Goal: Information Seeking & Learning: Learn about a topic

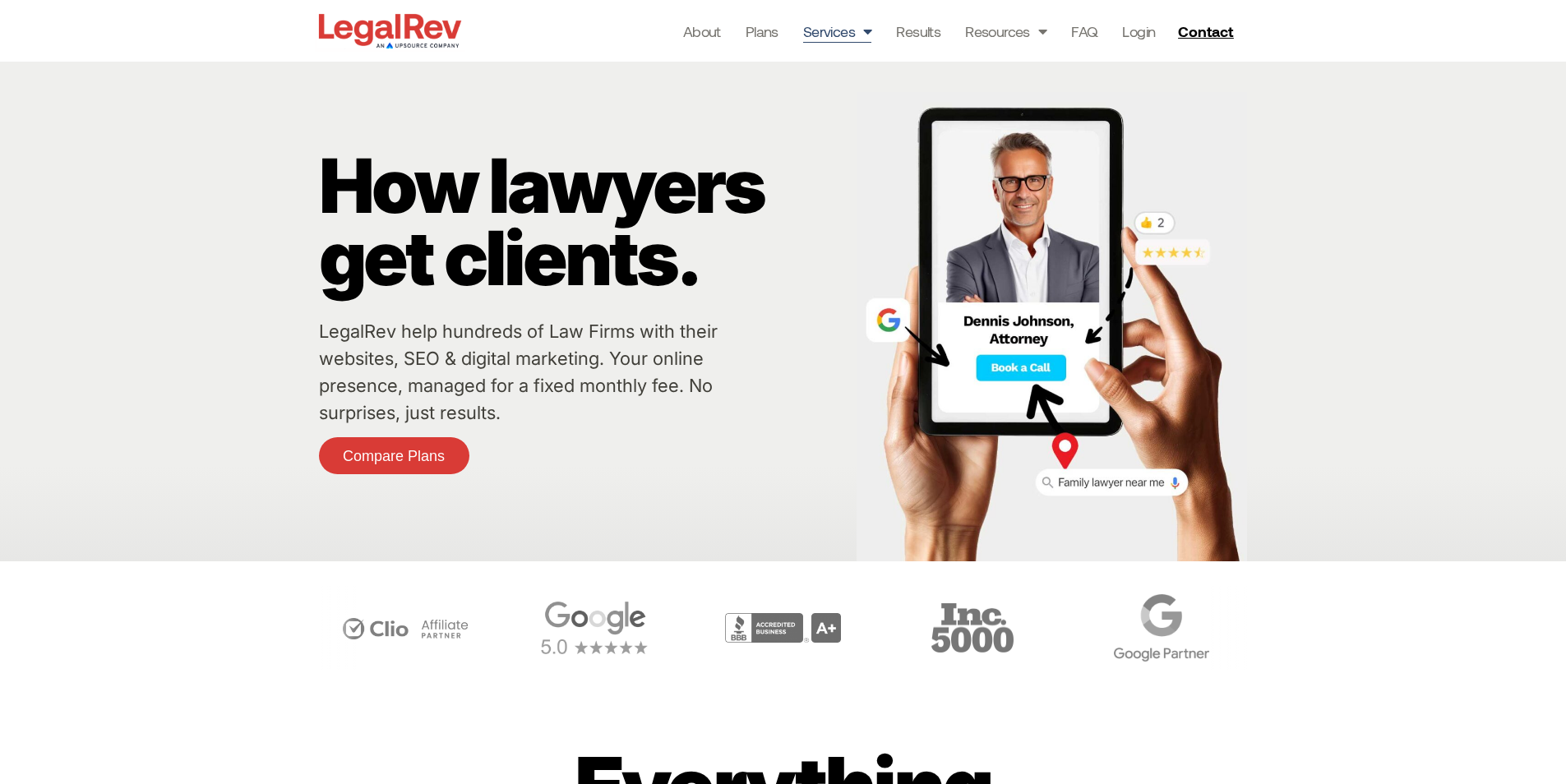
click at [834, 29] on link "Services" at bounding box center [838, 31] width 69 height 23
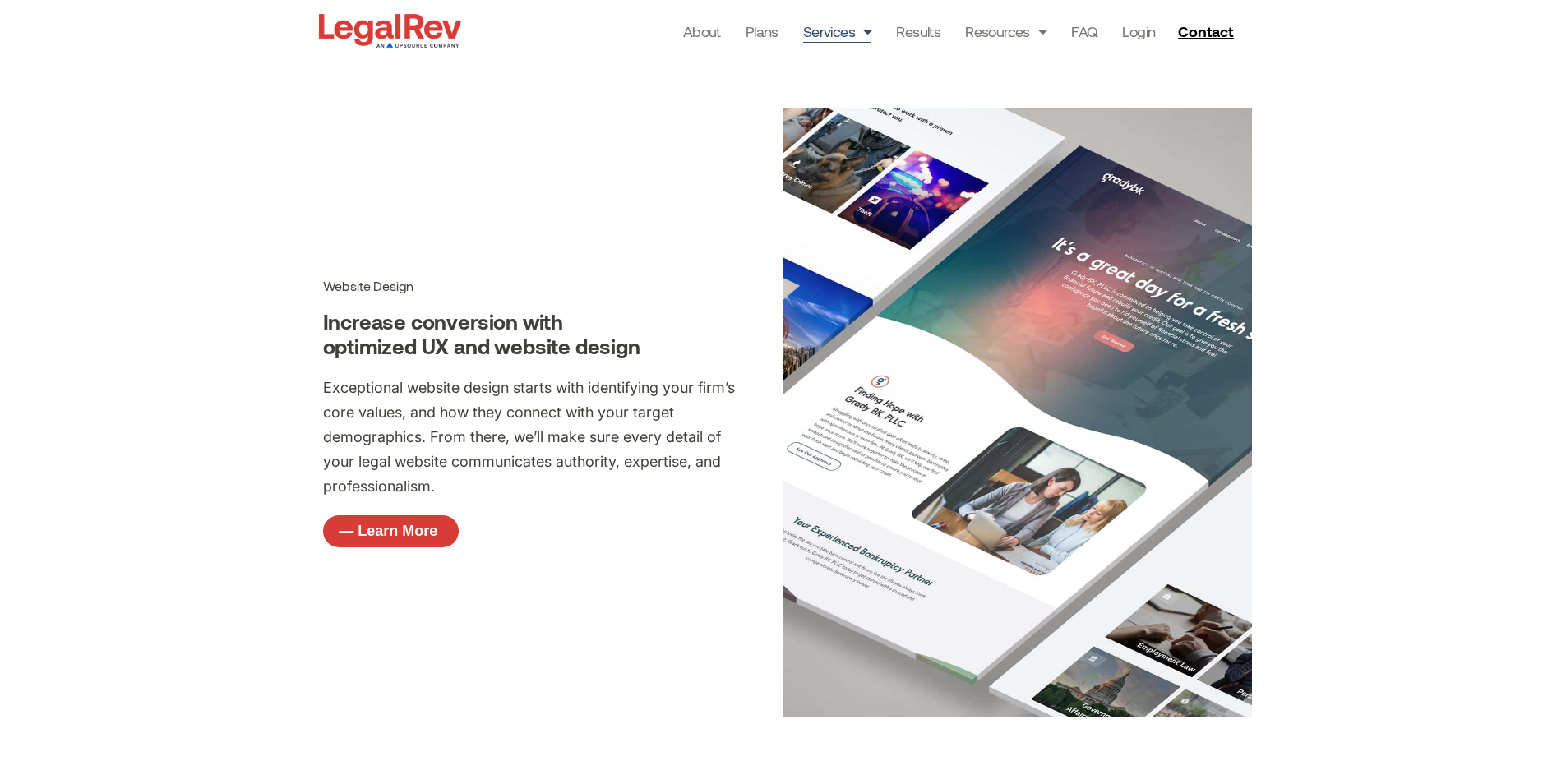
scroll to position [739, 0]
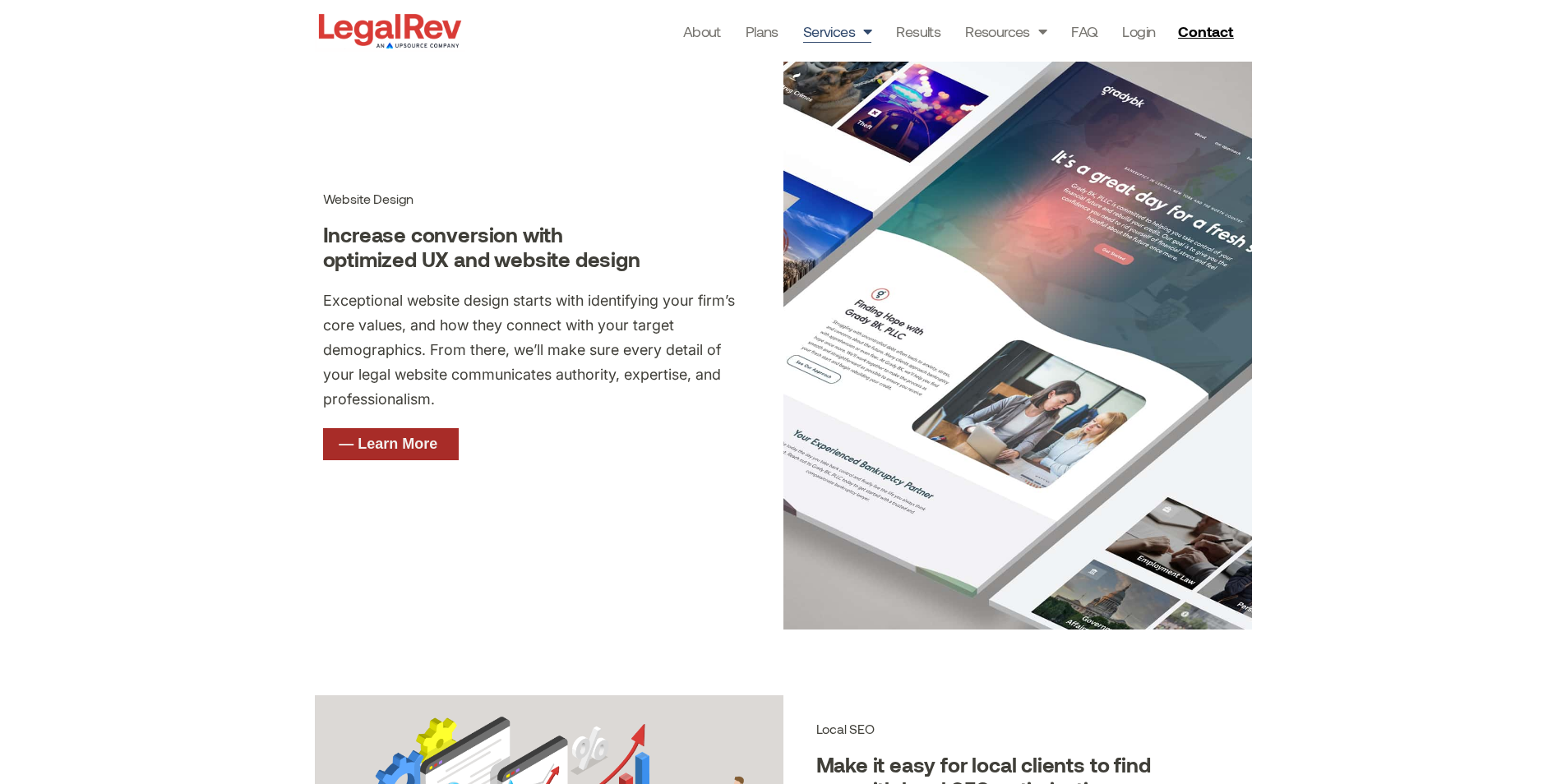
click at [408, 434] on link "— Learn More" at bounding box center [390, 444] width 135 height 33
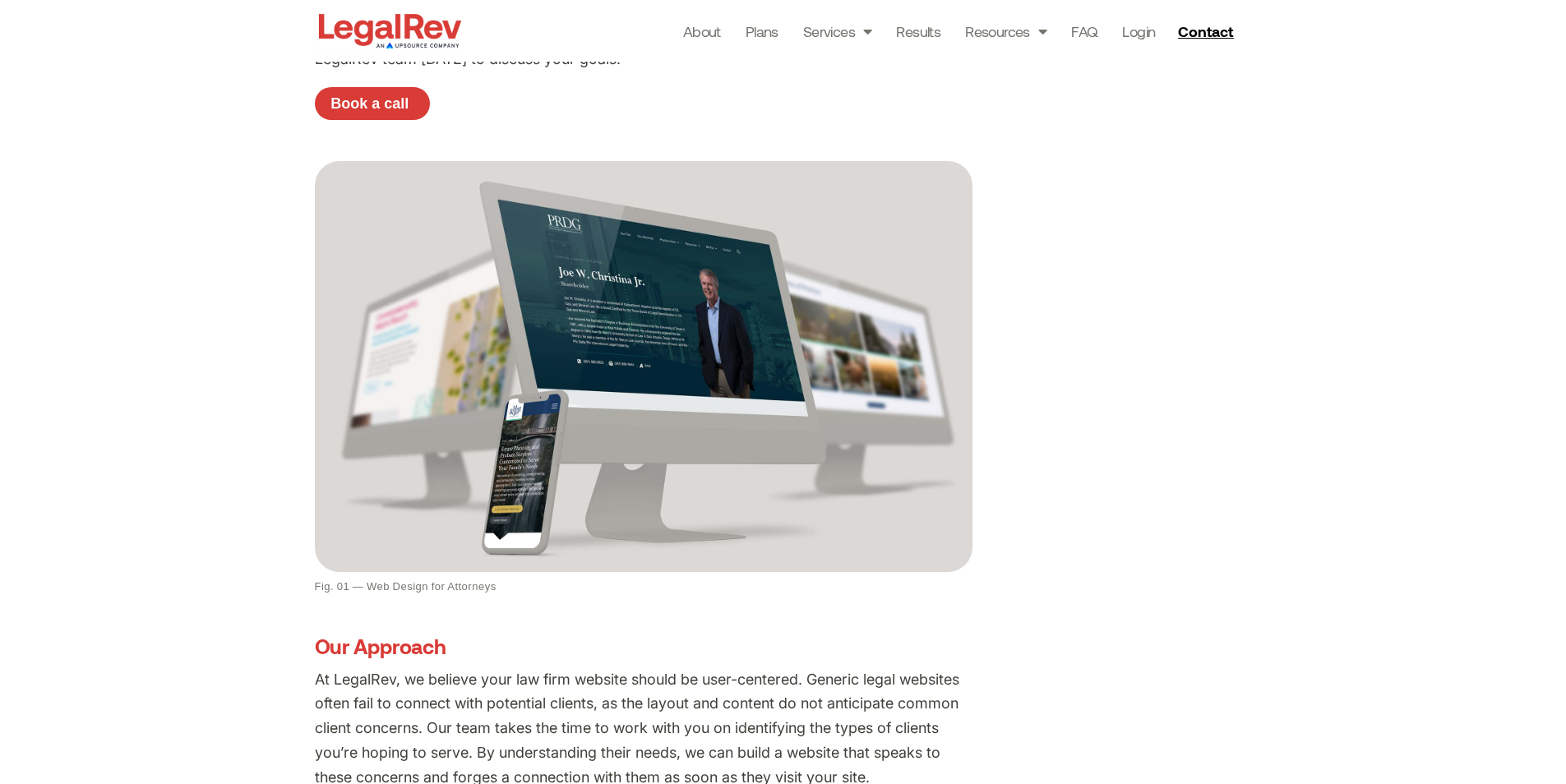
scroll to position [411, 0]
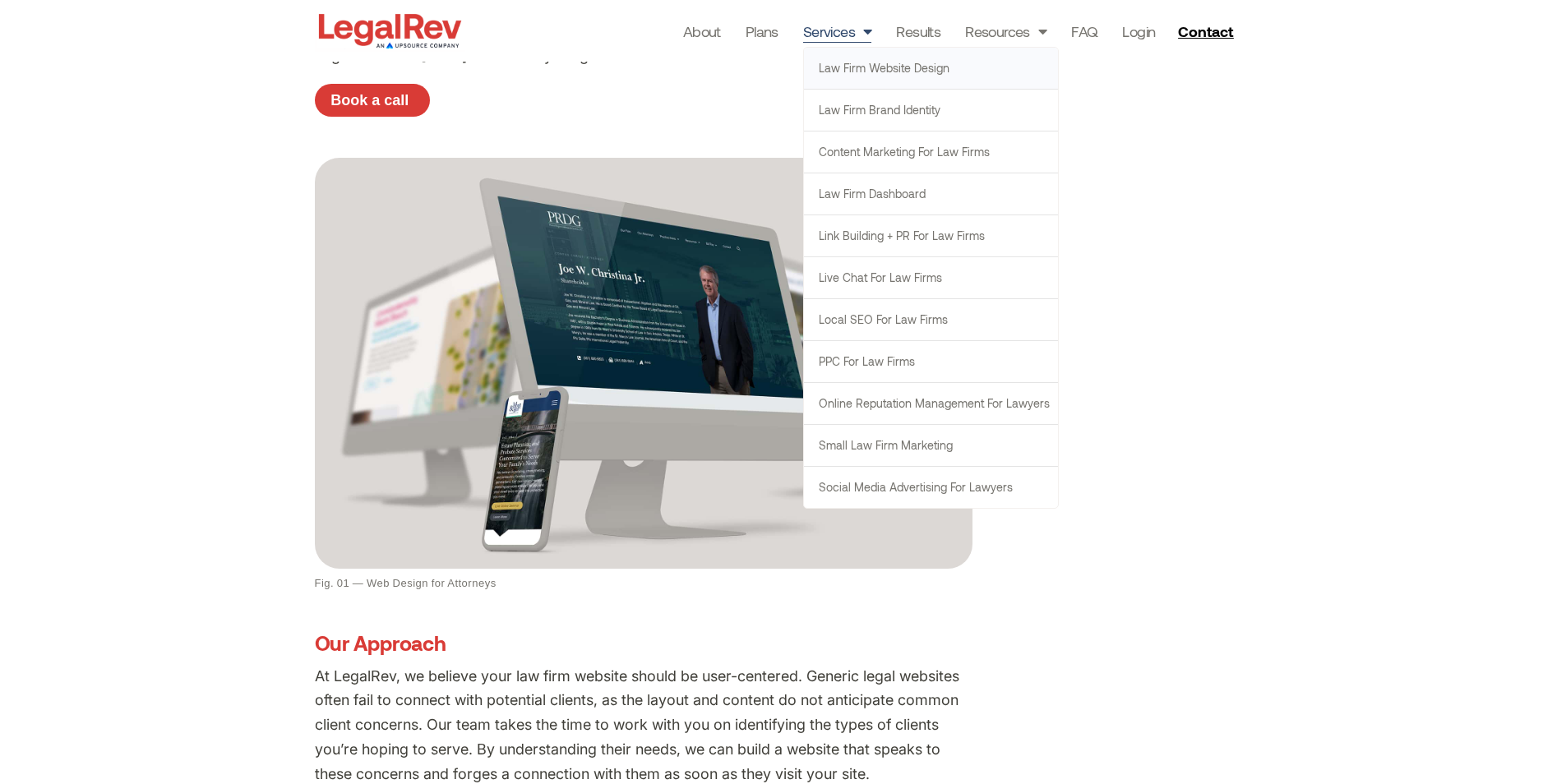
click at [832, 37] on link "Services" at bounding box center [838, 31] width 69 height 23
